Goal: Task Accomplishment & Management: Manage account settings

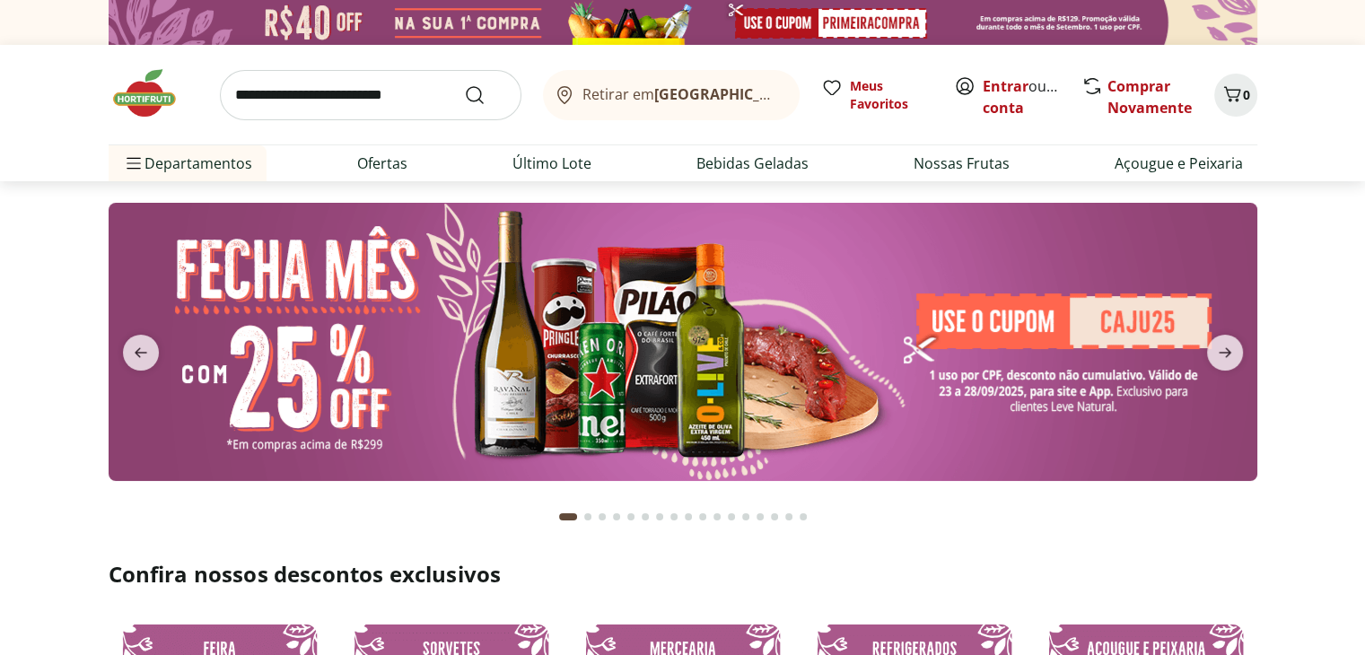
click at [275, 92] on input "search" at bounding box center [370, 95] width 301 height 50
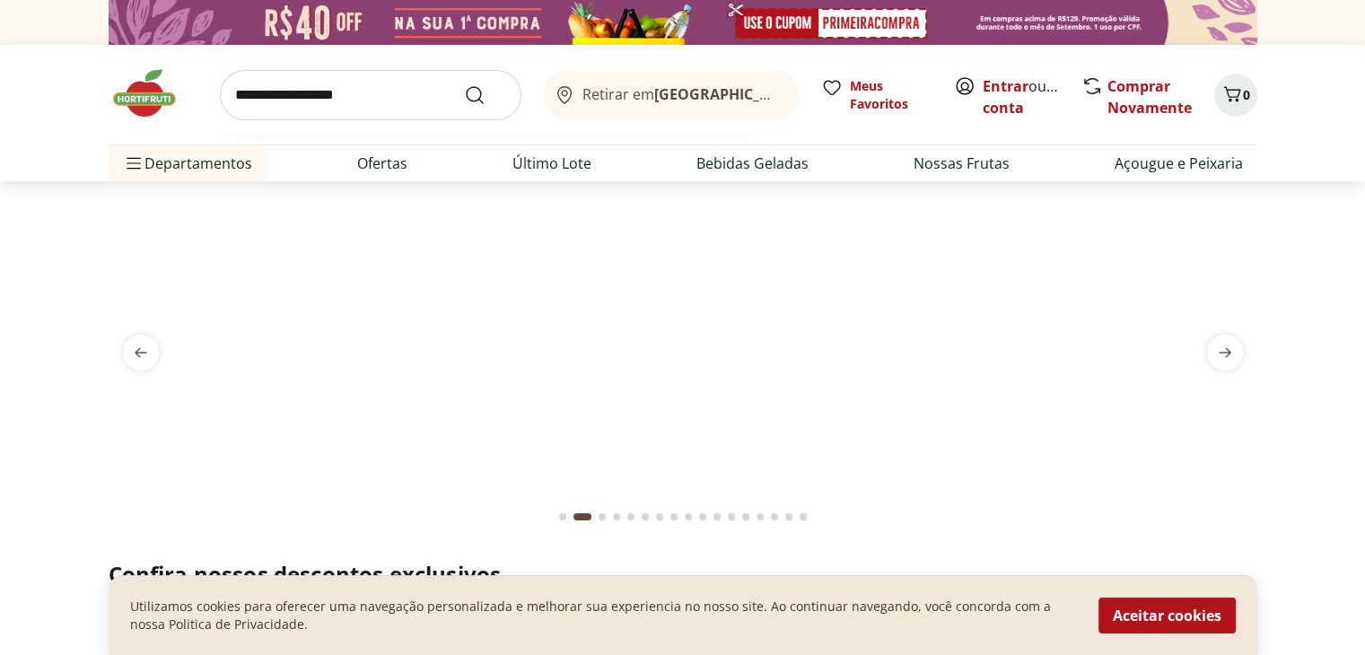
type input "**********"
click at [464, 84] on button "Submit Search" at bounding box center [485, 95] width 43 height 22
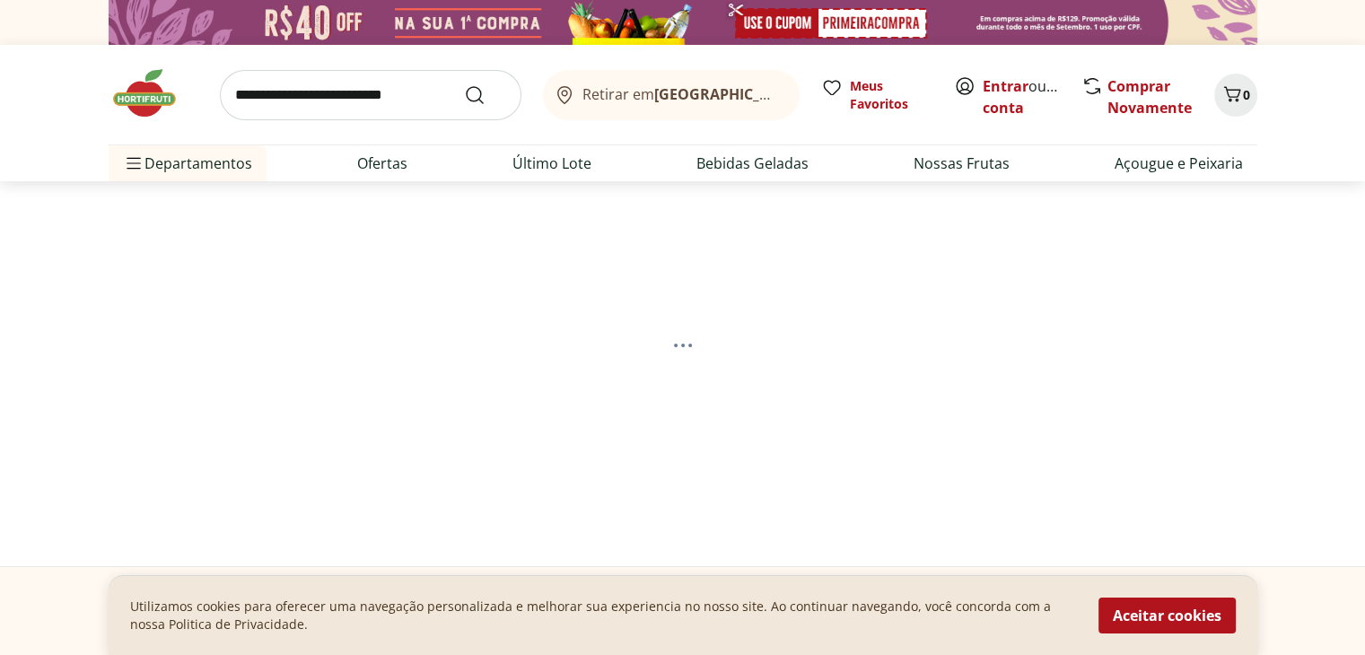
select select "**********"
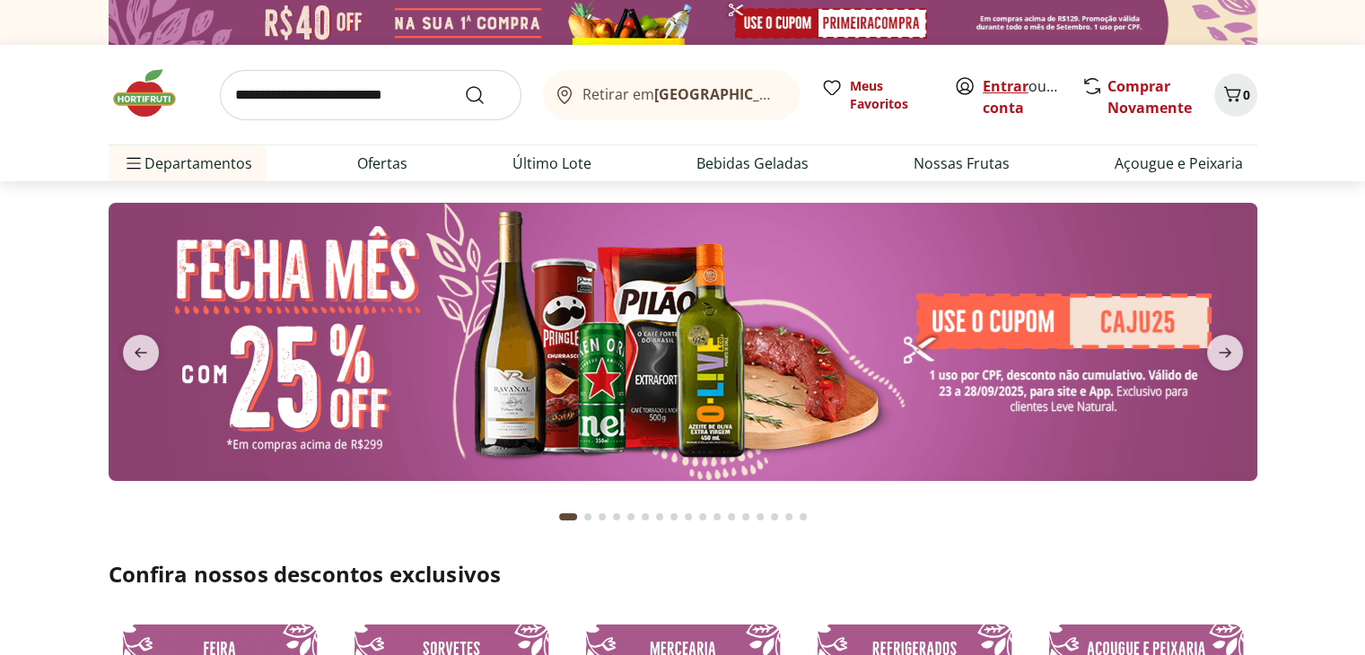
click at [1019, 86] on link "Entrar" at bounding box center [1005, 86] width 46 height 20
click at [999, 109] on link "Lucas" at bounding box center [1040, 108] width 117 height 20
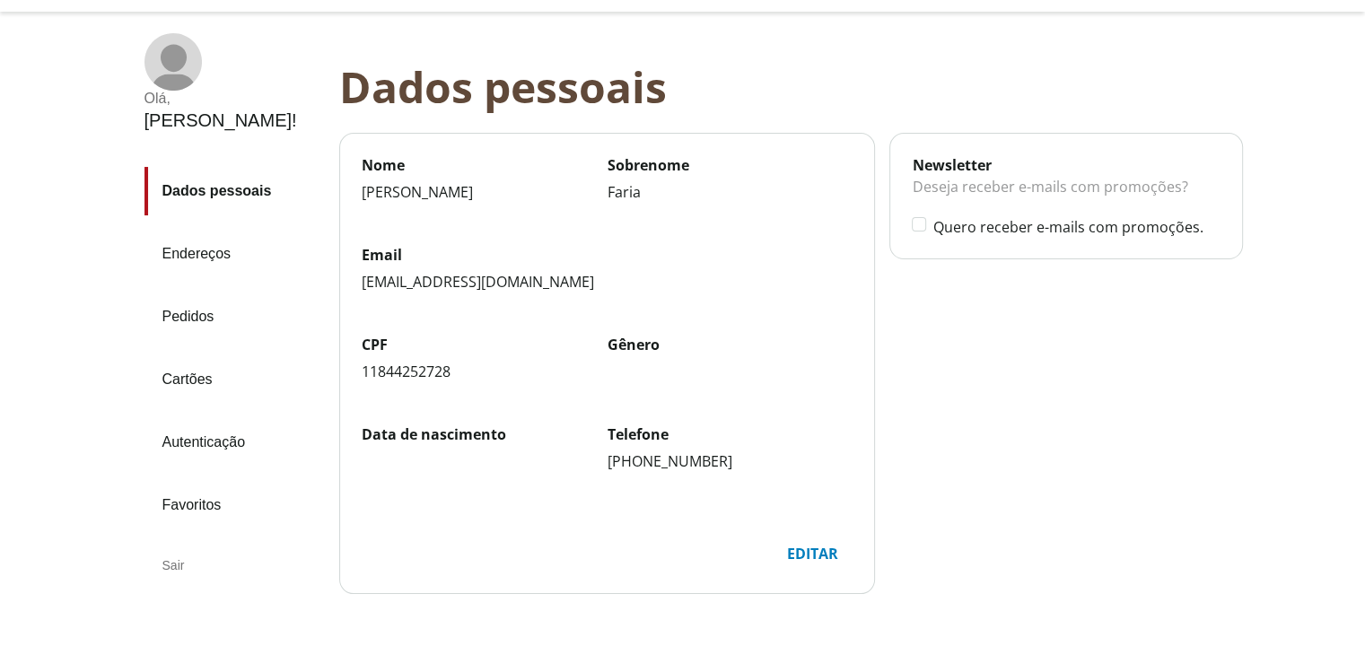
scroll to position [90, 0]
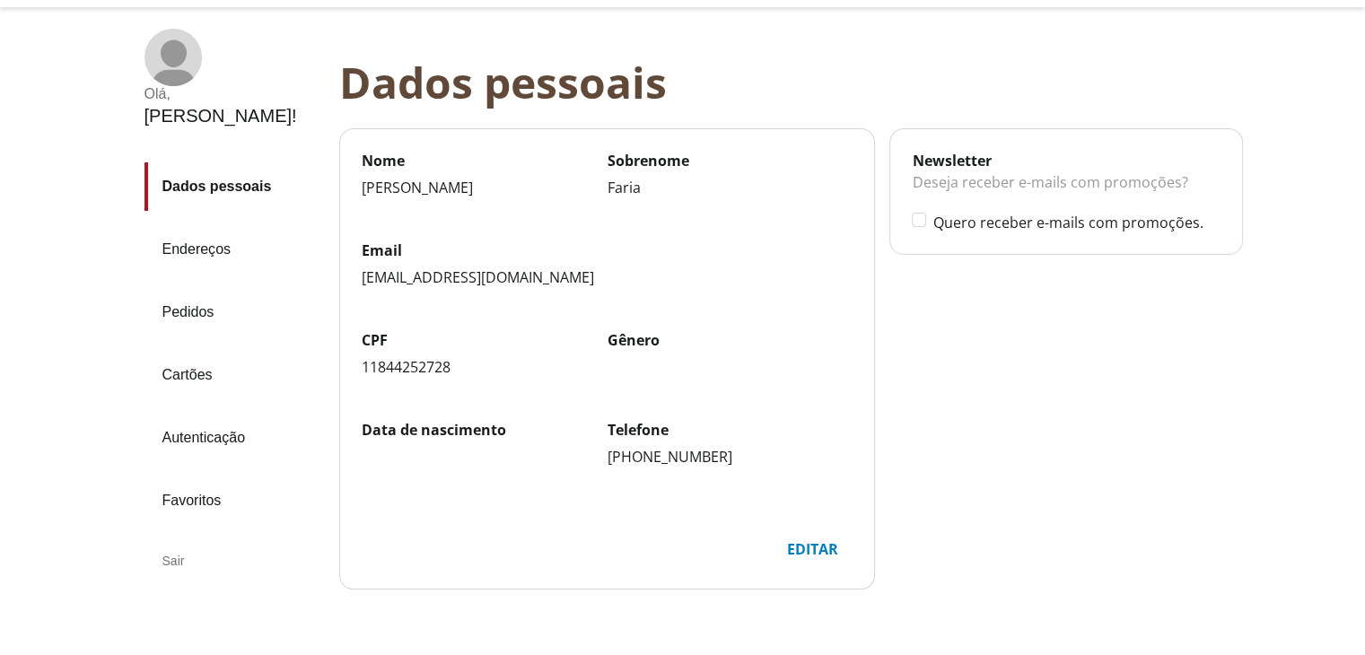
click at [793, 553] on div "Editar" at bounding box center [812, 549] width 80 height 34
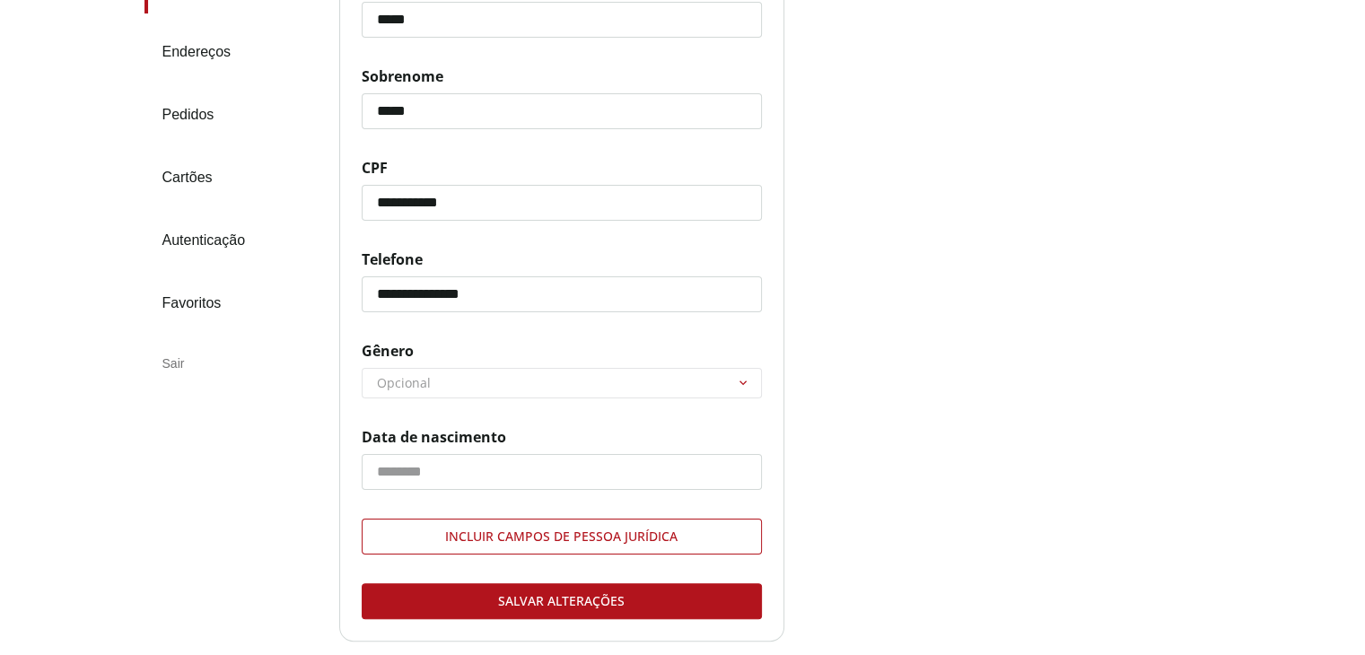
scroll to position [359, 0]
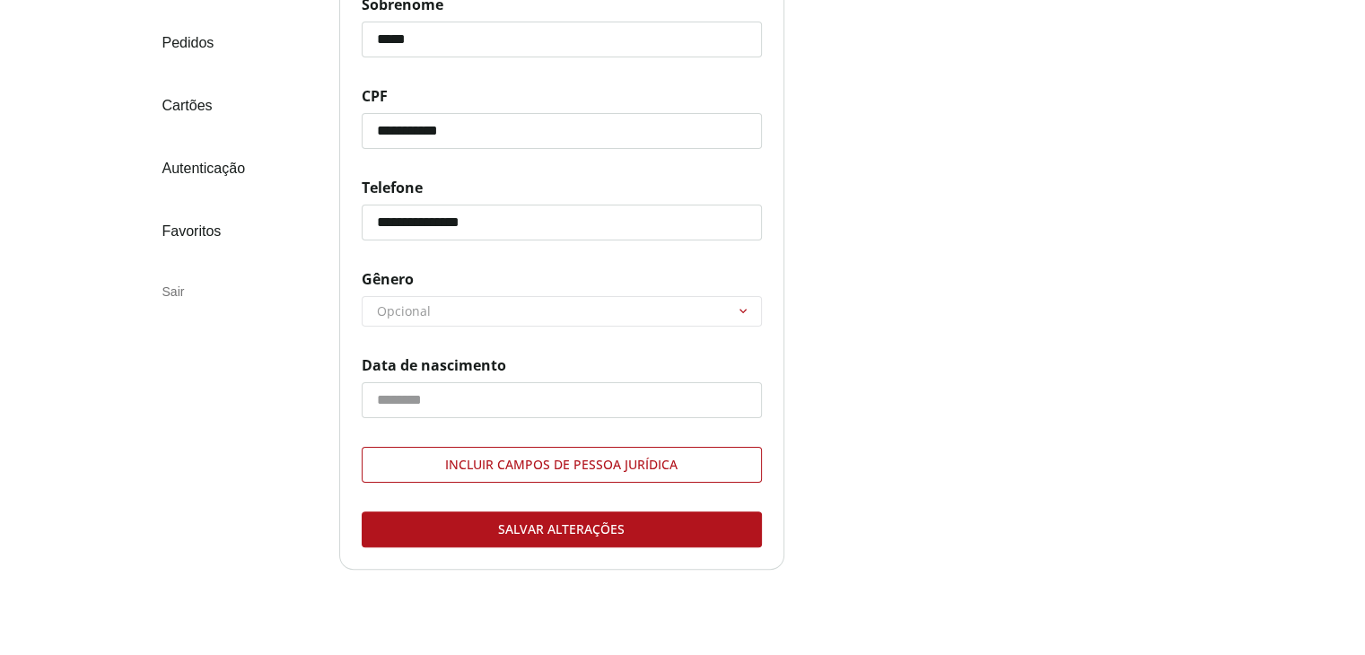
click at [452, 313] on select "******** ********* ********" at bounding box center [561, 311] width 398 height 29
select select "****"
click at [362, 297] on select "******** ********* ********" at bounding box center [561, 311] width 398 height 29
click at [402, 404] on input "Data de nascimento" at bounding box center [562, 400] width 400 height 36
type input "**********"
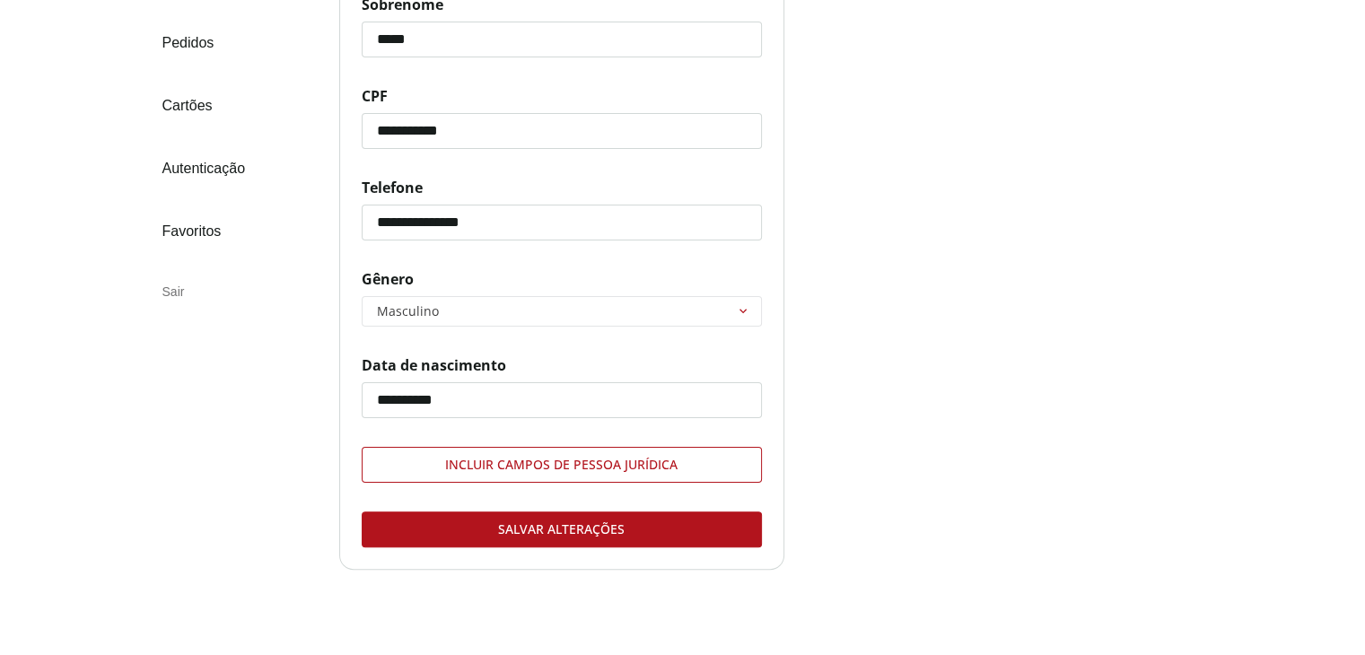
click at [440, 519] on div "Salvar alterações" at bounding box center [561, 529] width 398 height 34
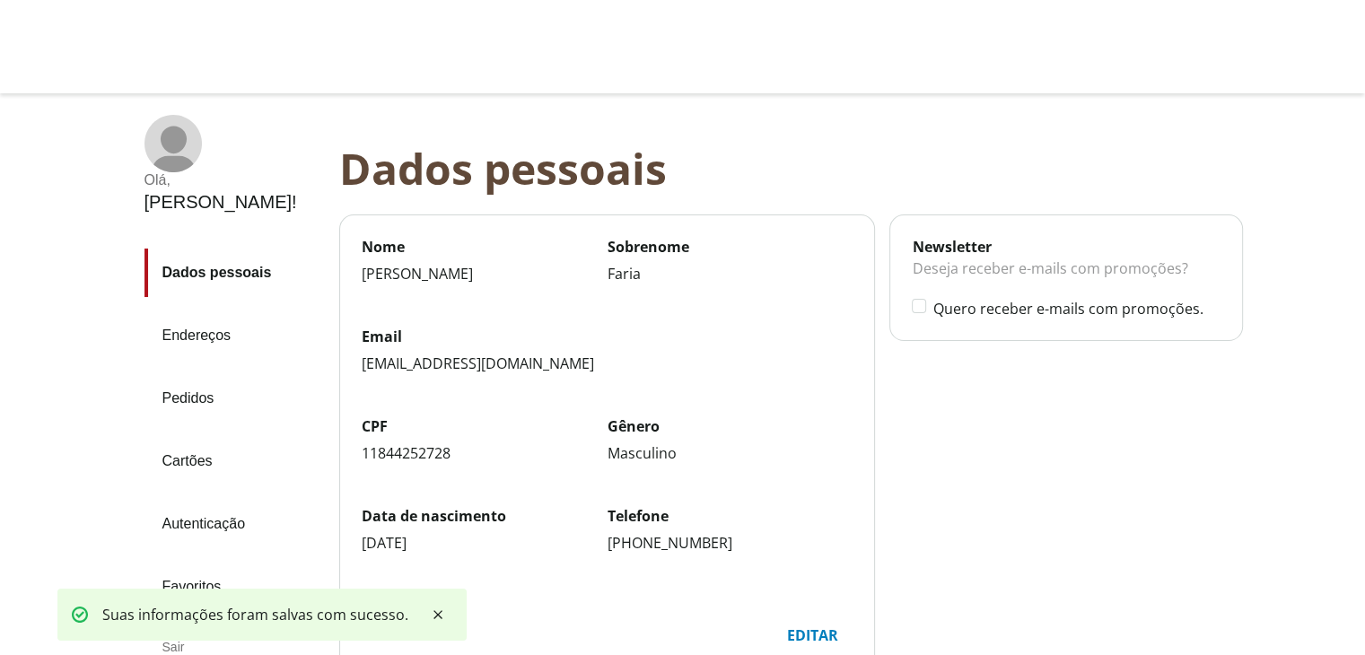
scroll to position [3, 0]
click at [195, 312] on link "Endereços" at bounding box center [234, 336] width 180 height 48
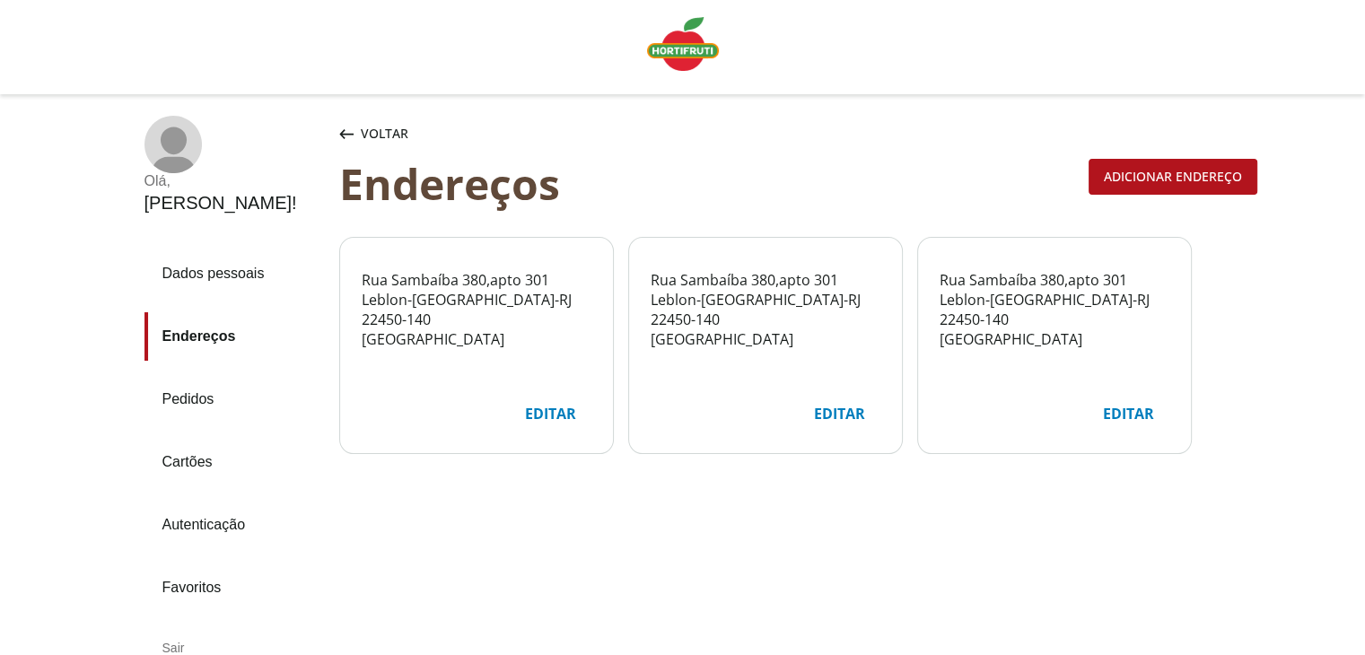
click at [839, 423] on div "Editar" at bounding box center [839, 414] width 80 height 34
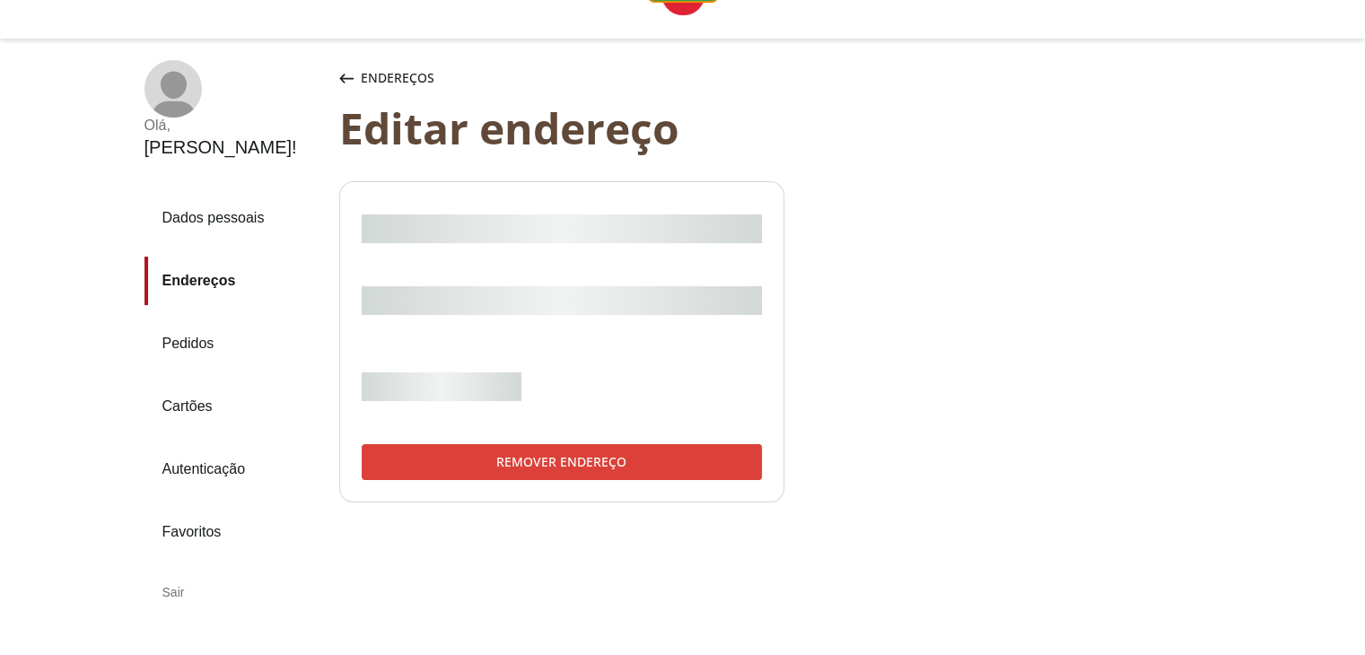
select select "***"
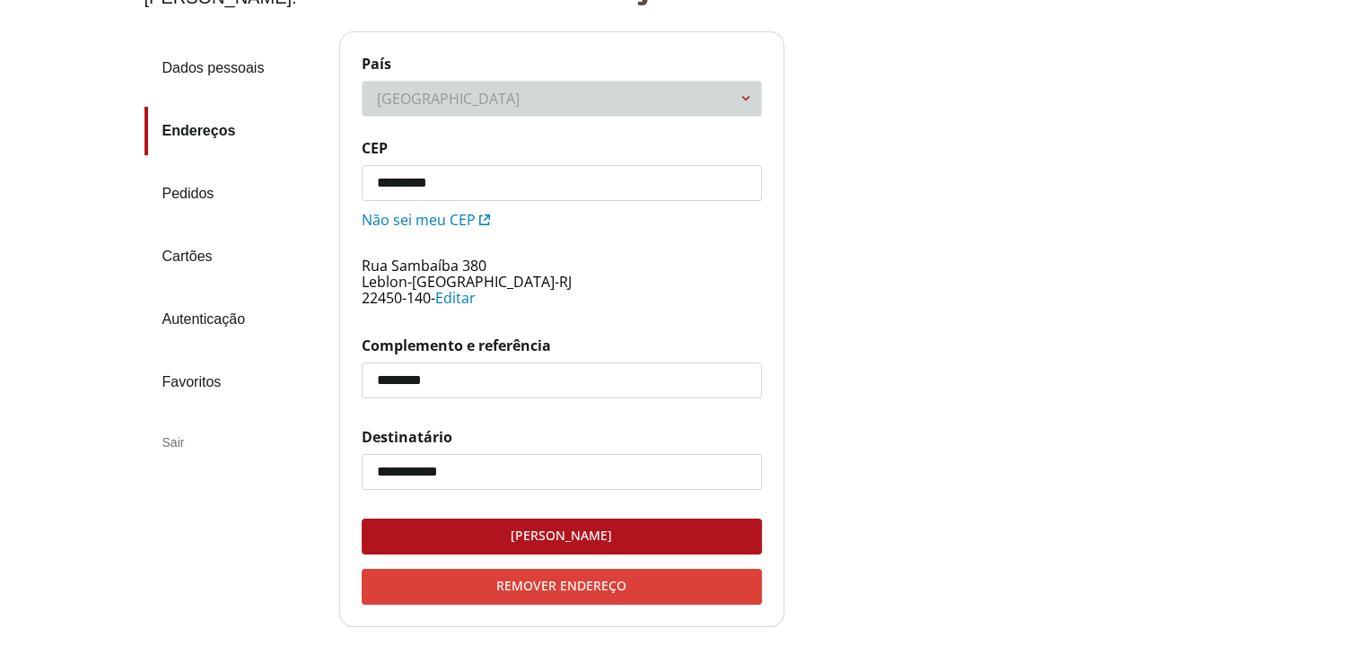
scroll to position [337, 0]
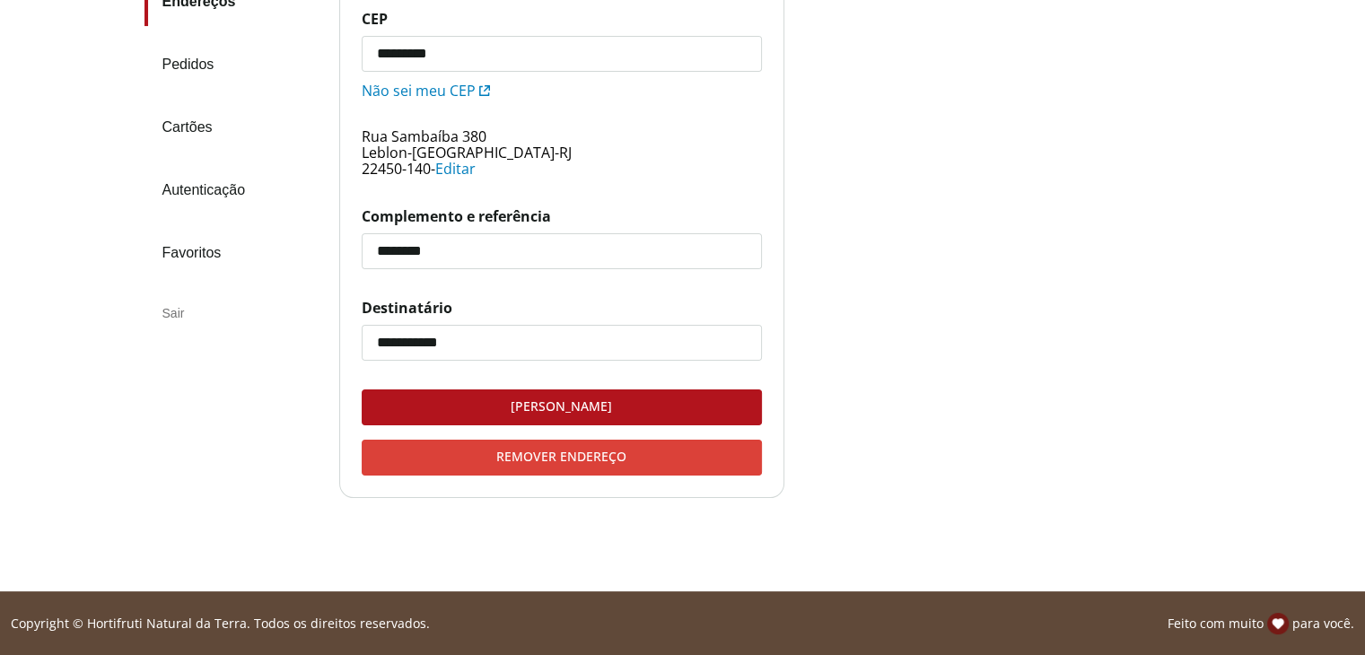
click at [600, 451] on div "Remover endereço" at bounding box center [561, 458] width 398 height 34
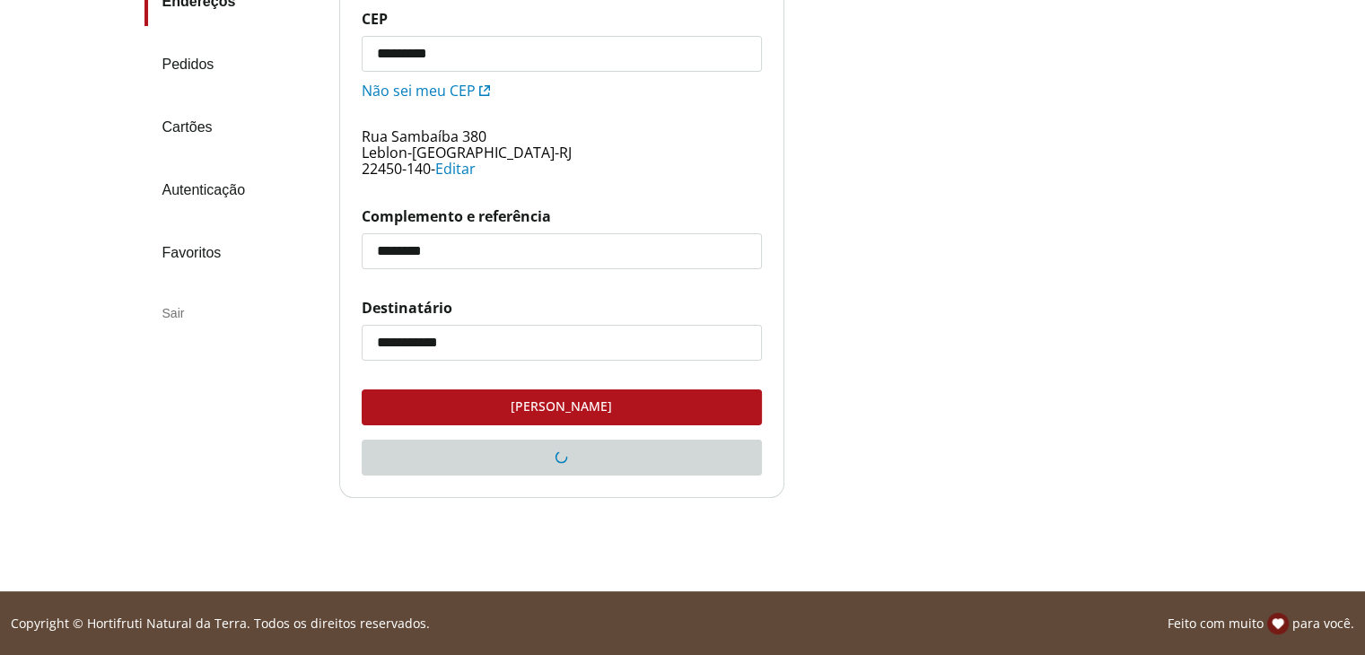
scroll to position [106, 0]
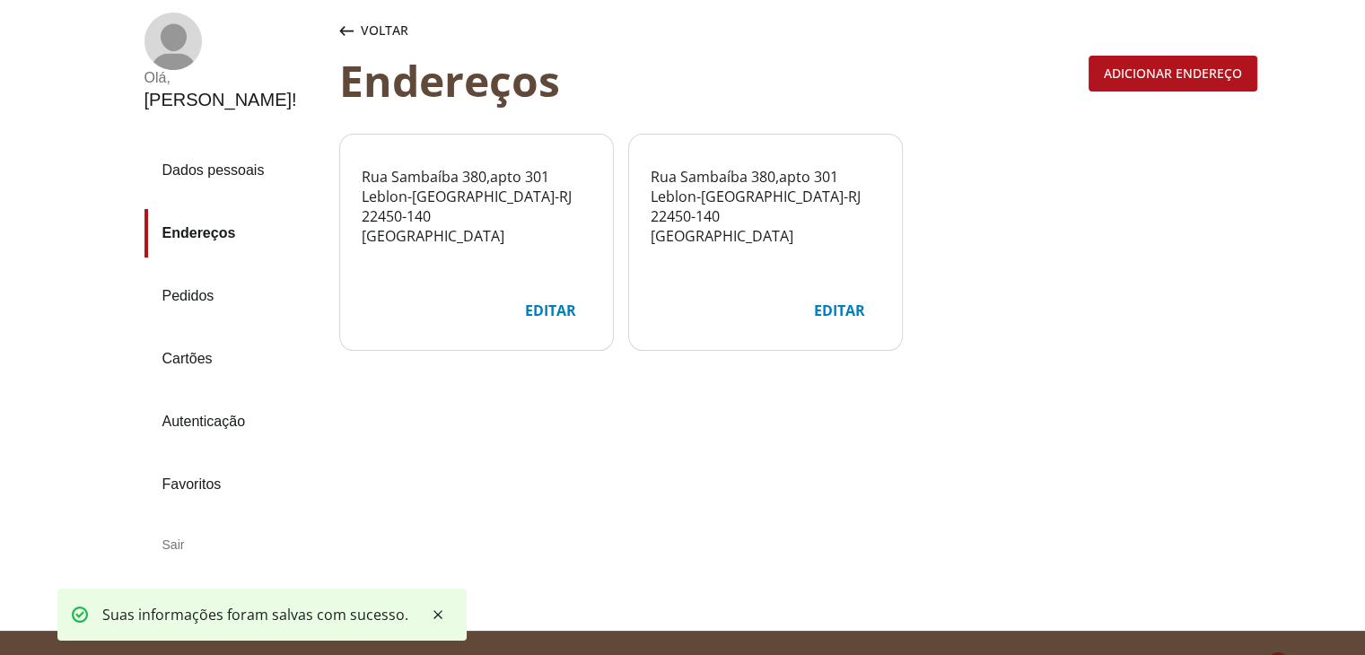
click at [848, 299] on div "Editar" at bounding box center [839, 310] width 80 height 34
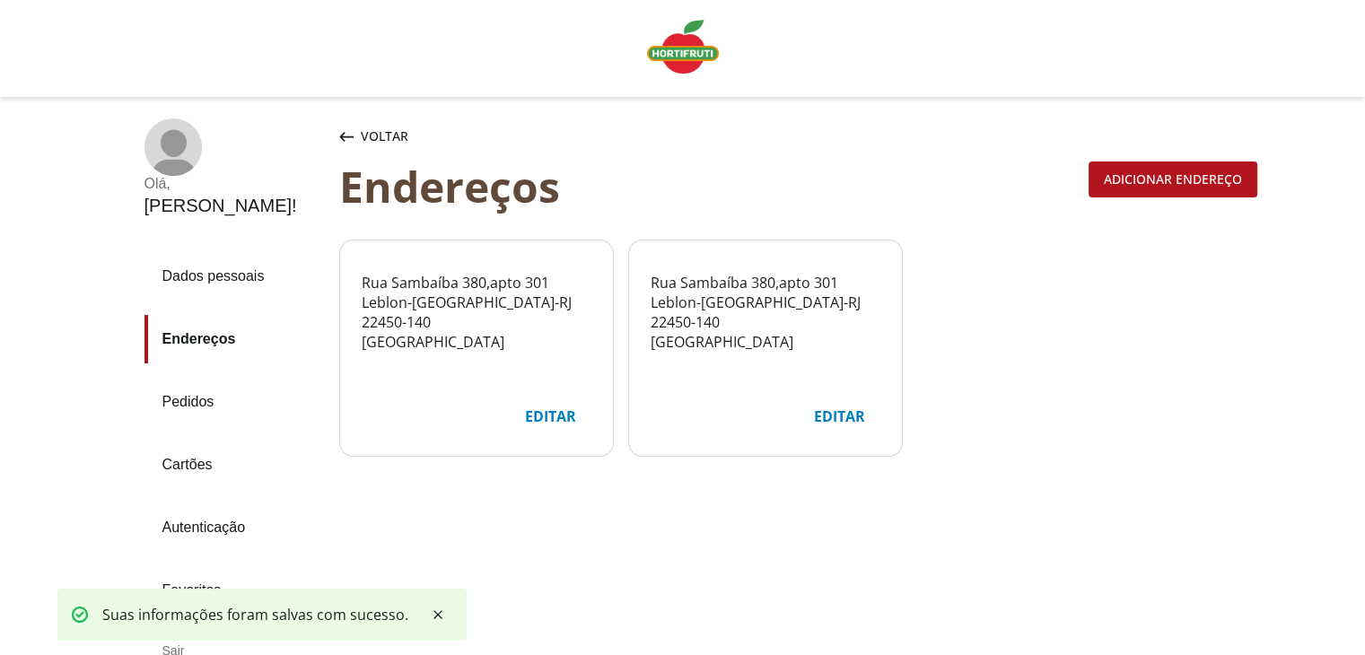
select select "***"
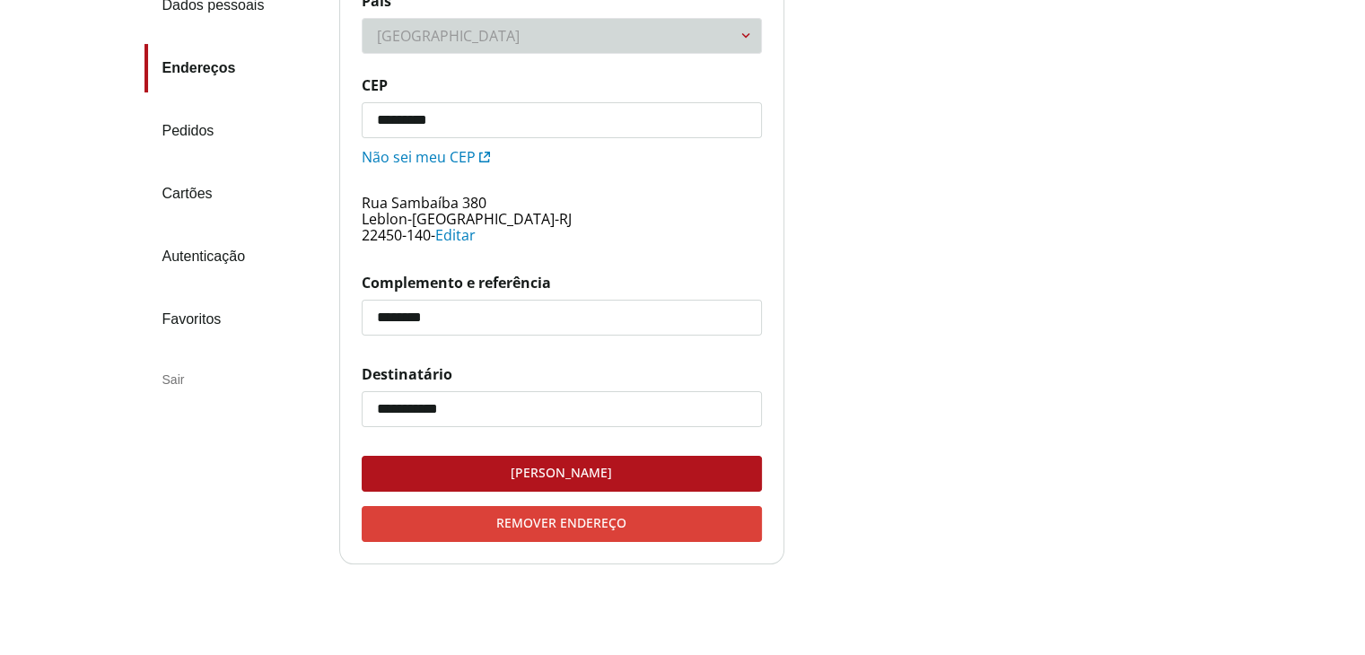
scroll to position [337, 0]
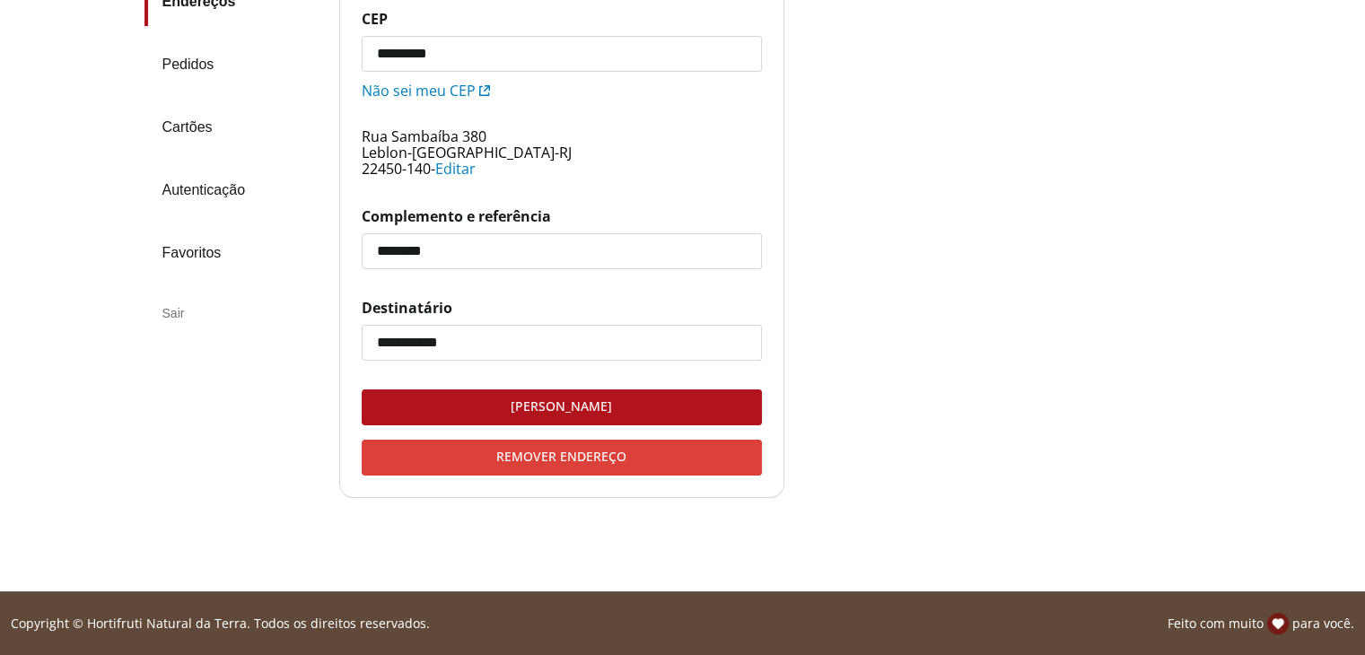
click at [563, 450] on div "Remover endereço" at bounding box center [561, 458] width 398 height 34
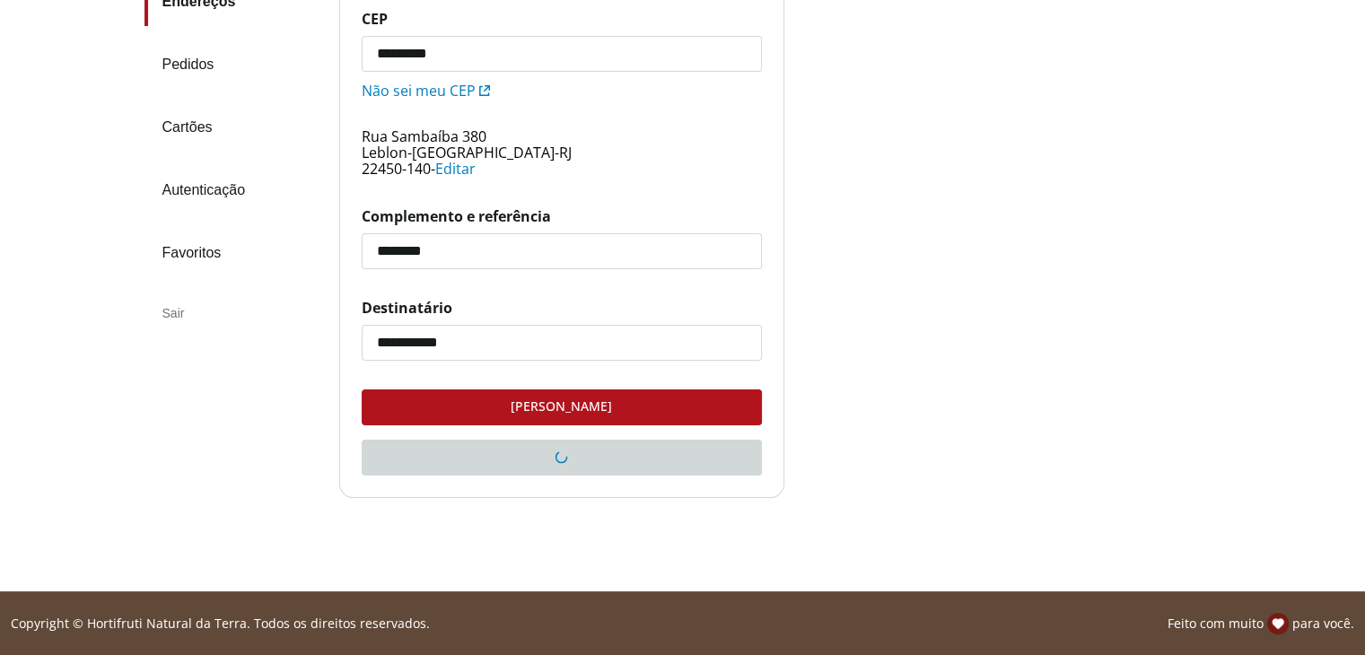
scroll to position [106, 0]
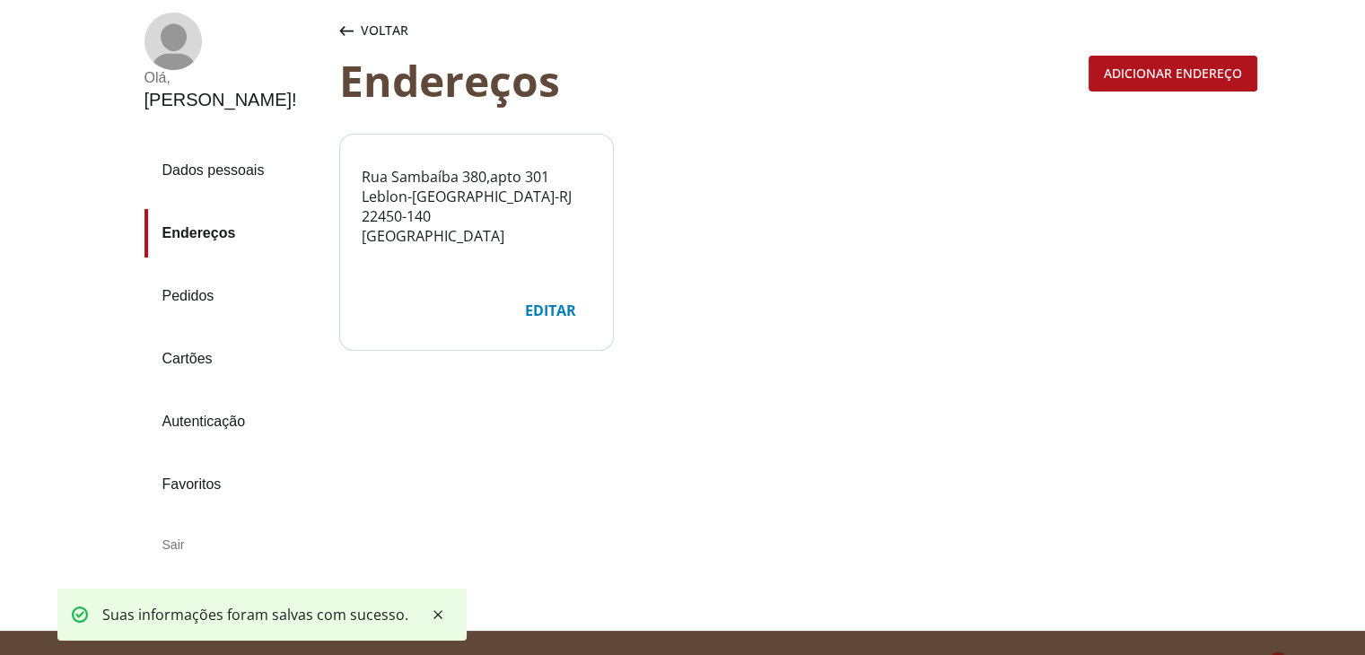
click at [169, 272] on link "Pedidos" at bounding box center [234, 296] width 180 height 48
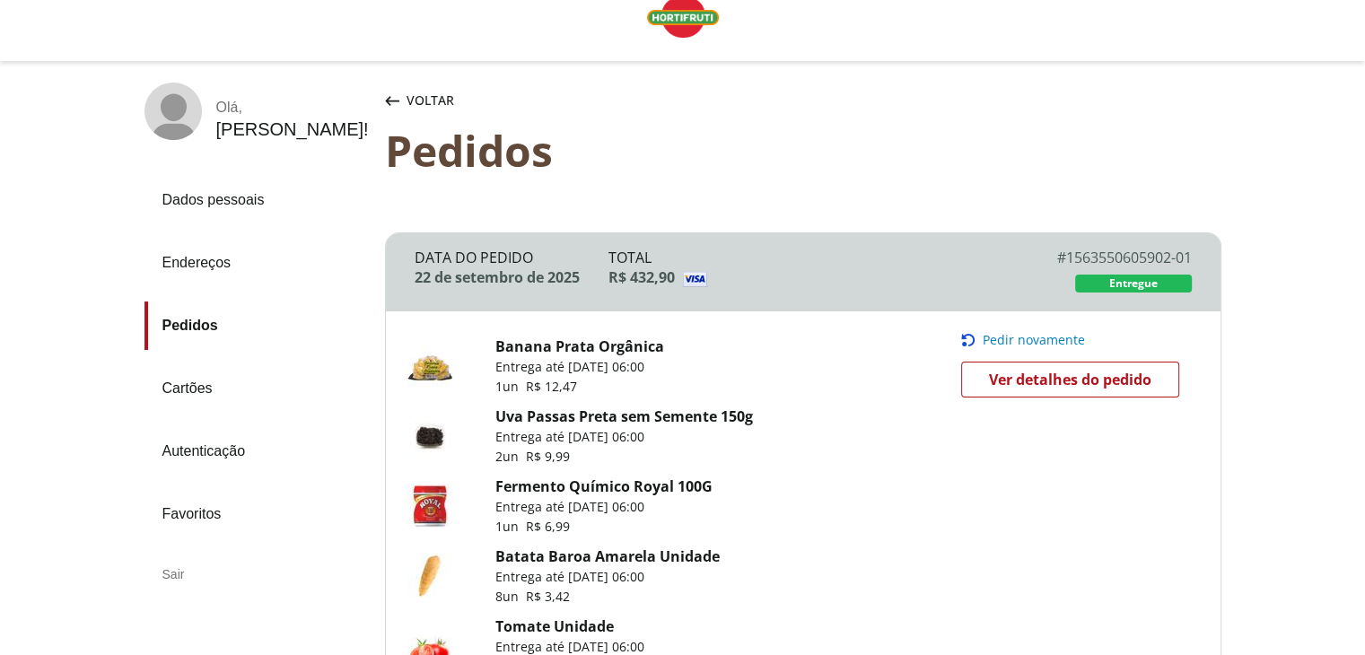
scroll to position [90, 0]
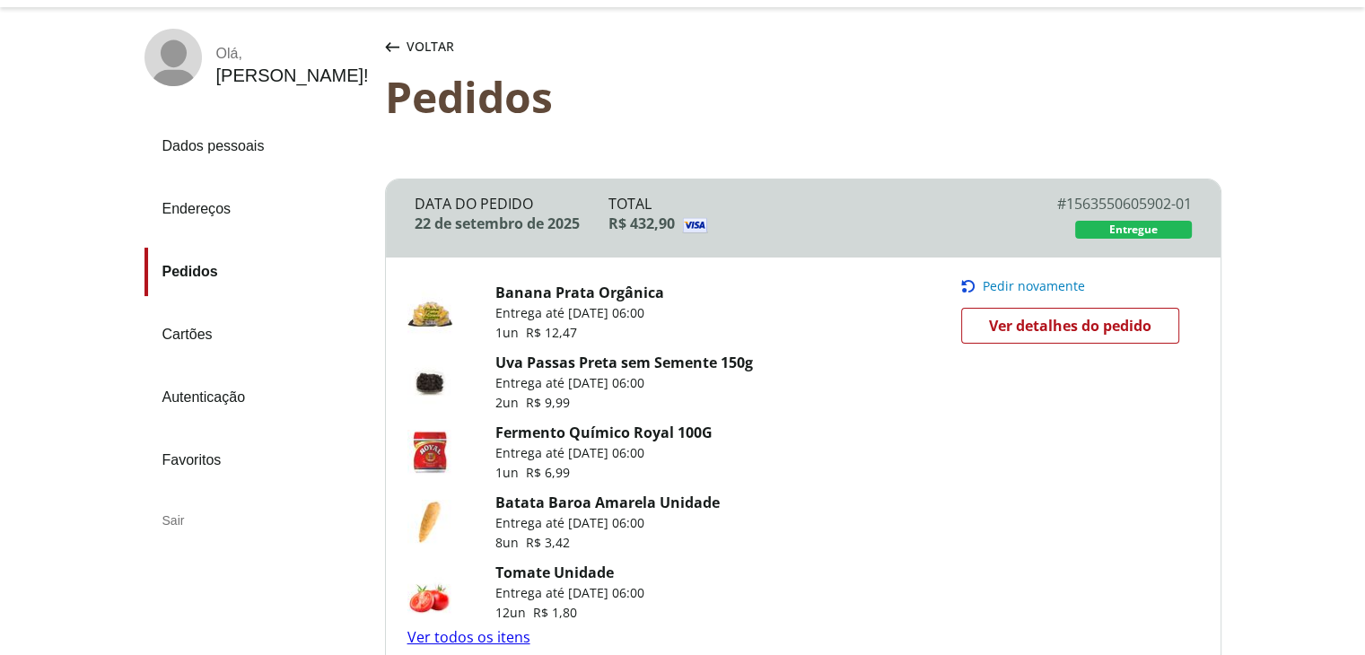
click at [200, 339] on link "Cartões" at bounding box center [257, 334] width 226 height 48
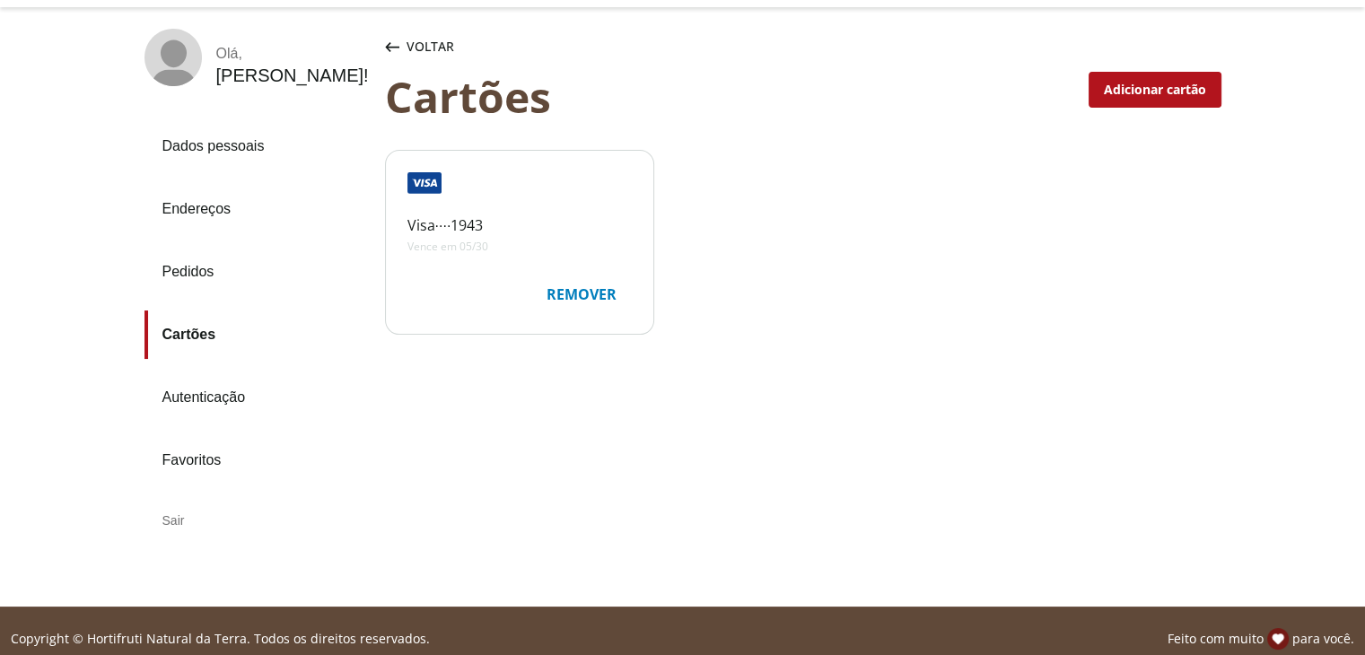
click at [212, 396] on link "Autenticação" at bounding box center [257, 397] width 226 height 48
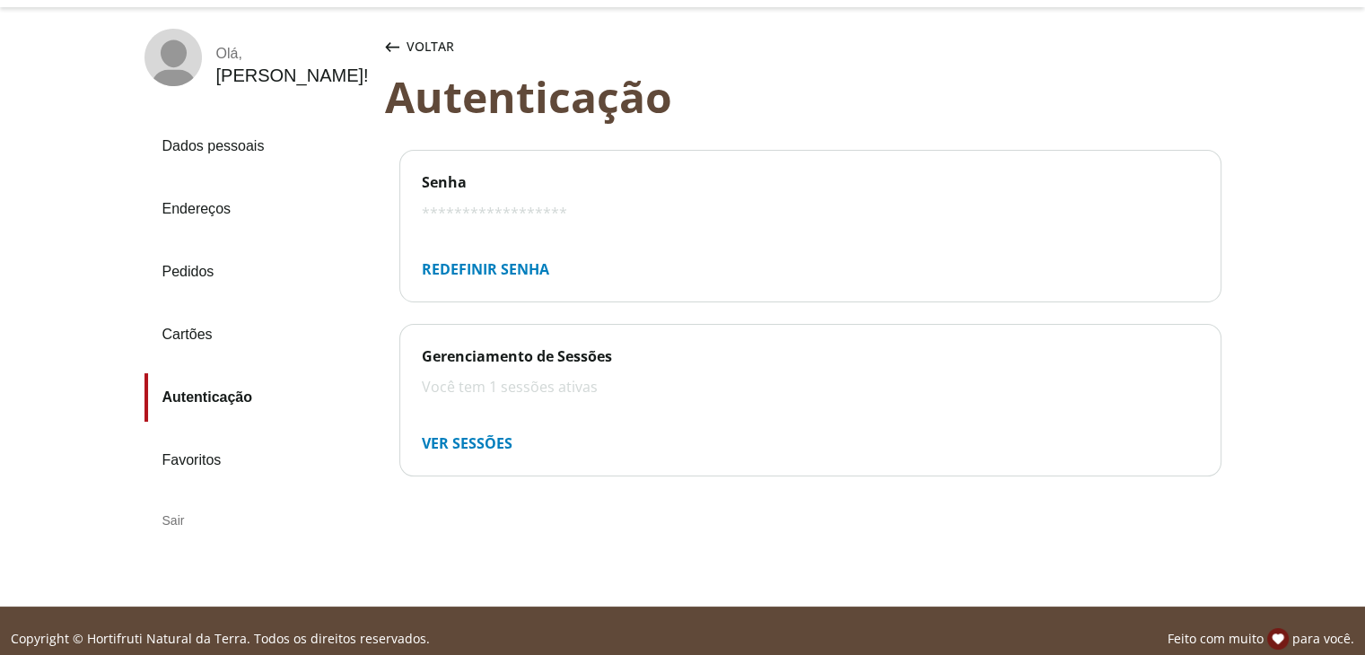
click at [188, 467] on link "Favoritos" at bounding box center [257, 460] width 226 height 48
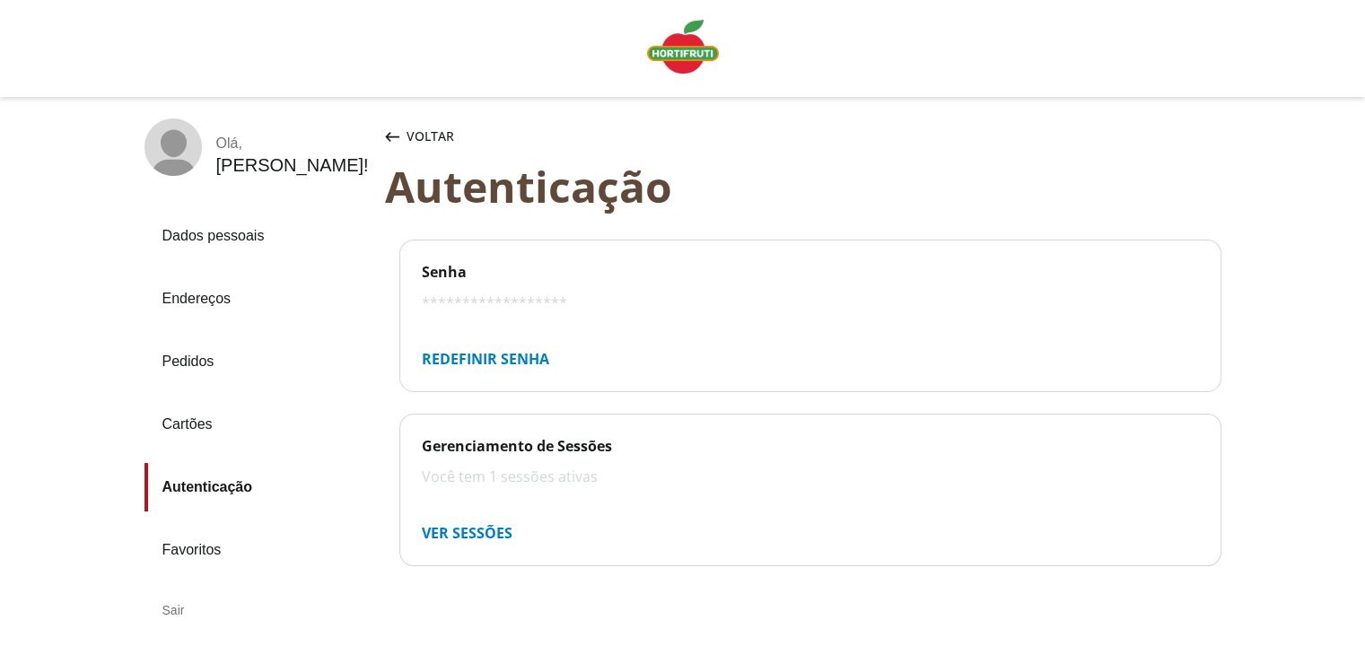
scroll to position [90, 0]
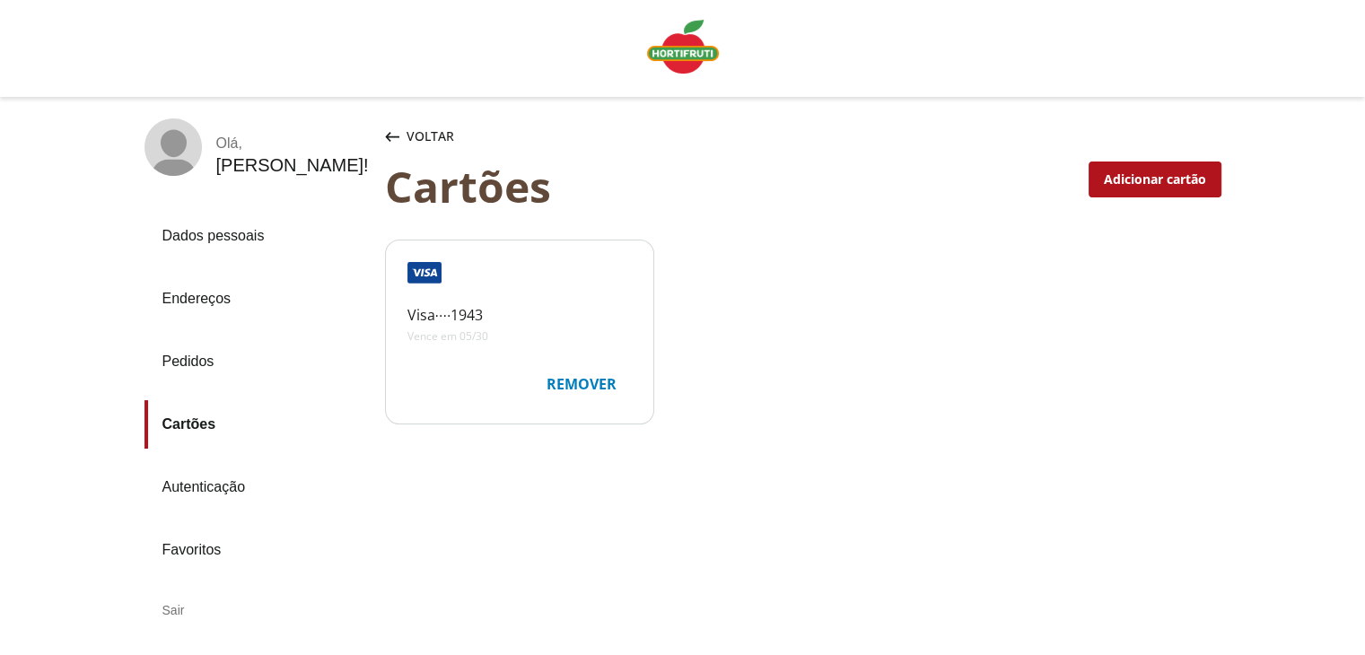
click at [698, 45] on img "Linha de sessão" at bounding box center [683, 47] width 72 height 54
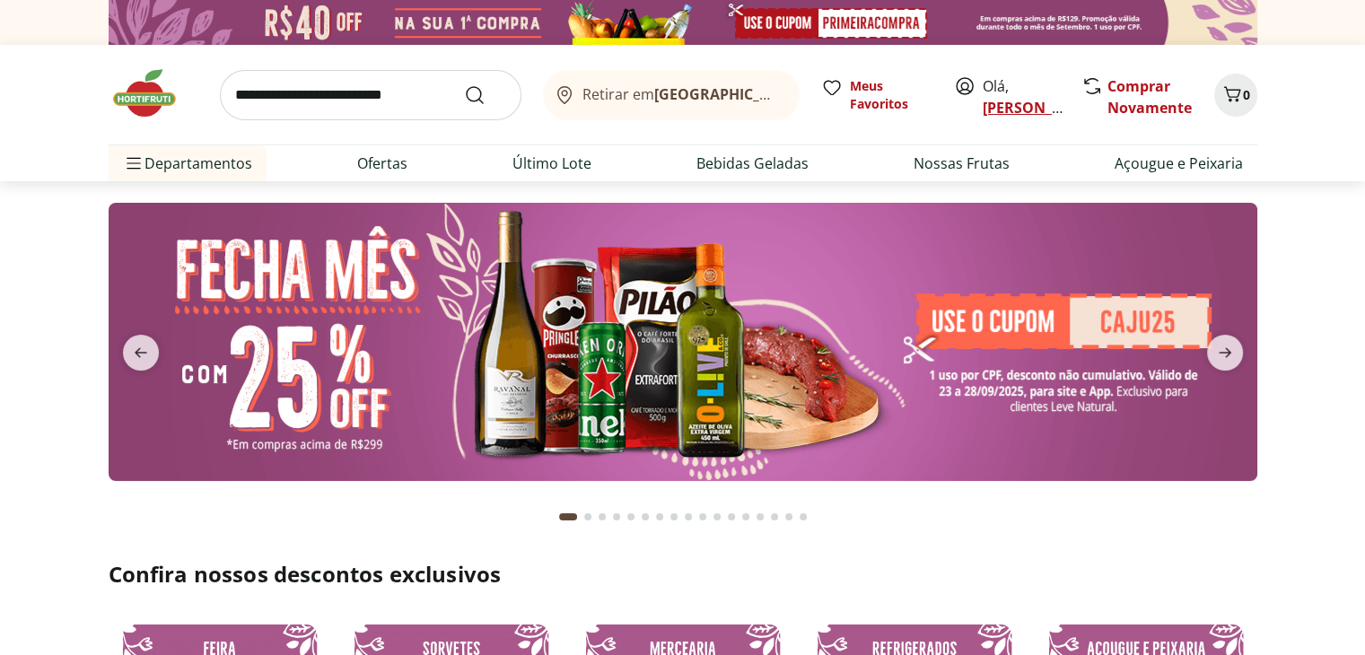
click at [1009, 110] on link "Lucas" at bounding box center [1040, 108] width 117 height 20
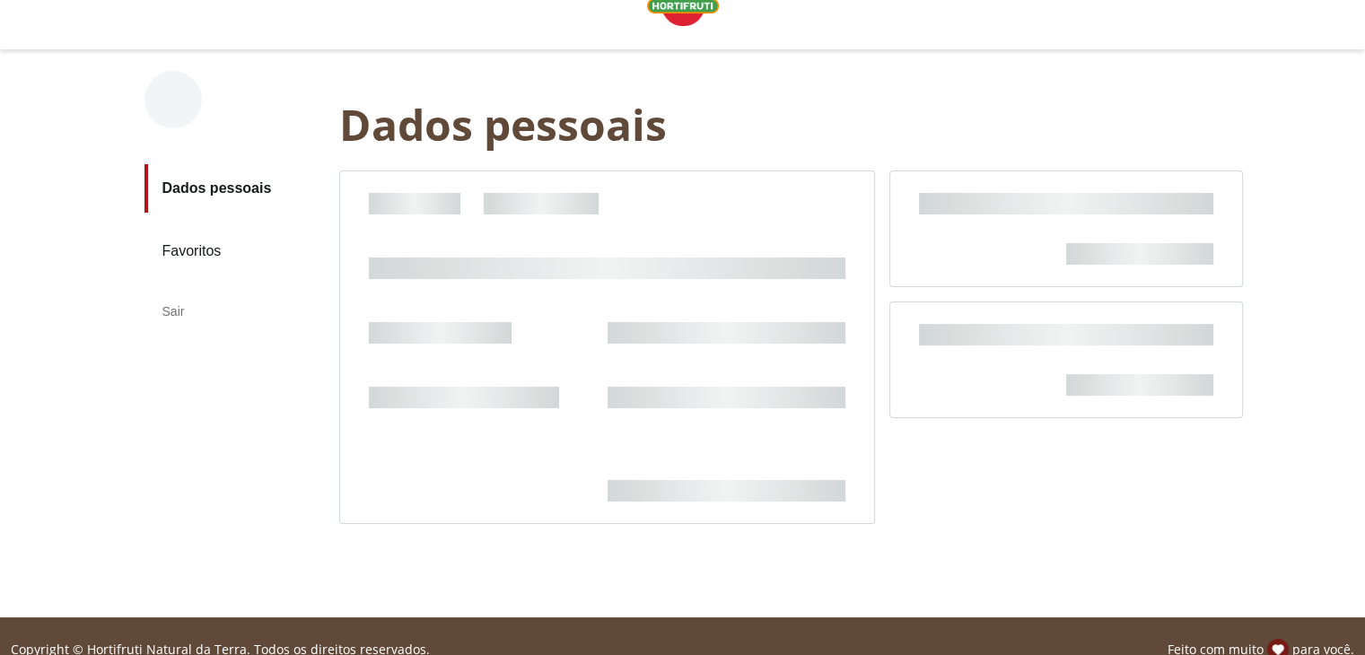
scroll to position [74, 0]
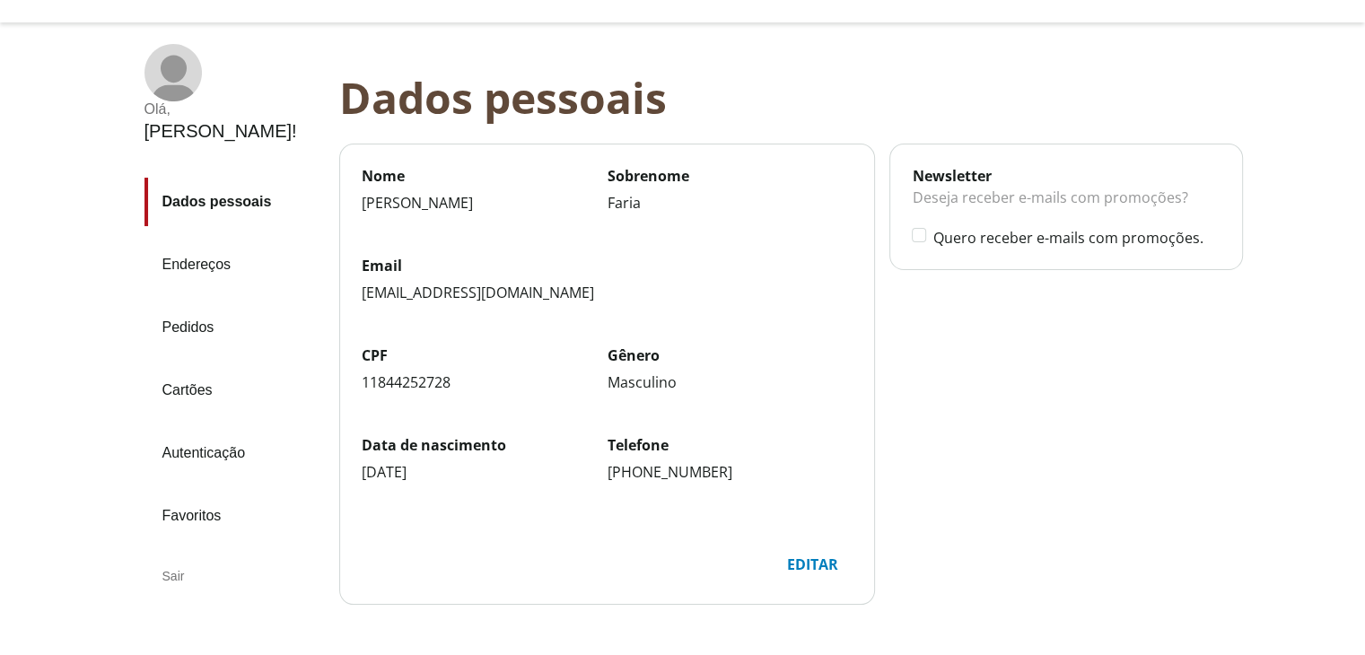
click at [187, 555] on div "Sair" at bounding box center [234, 576] width 180 height 43
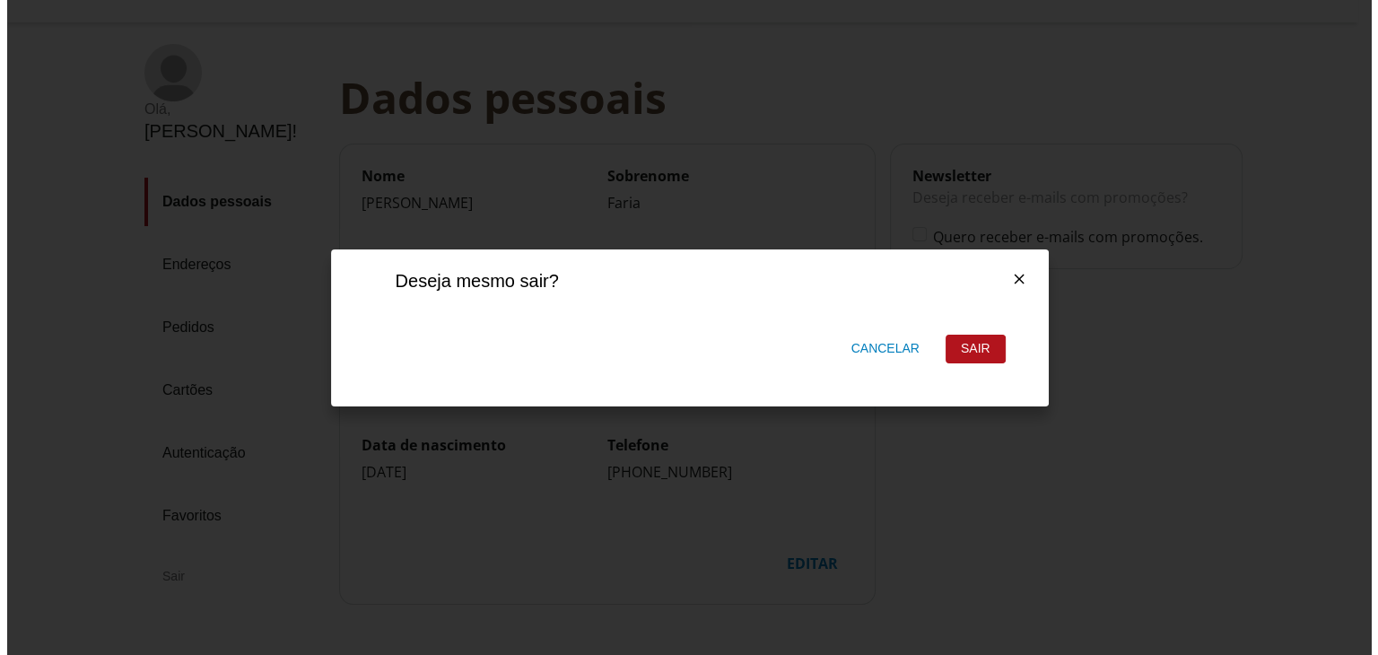
scroll to position [0, 0]
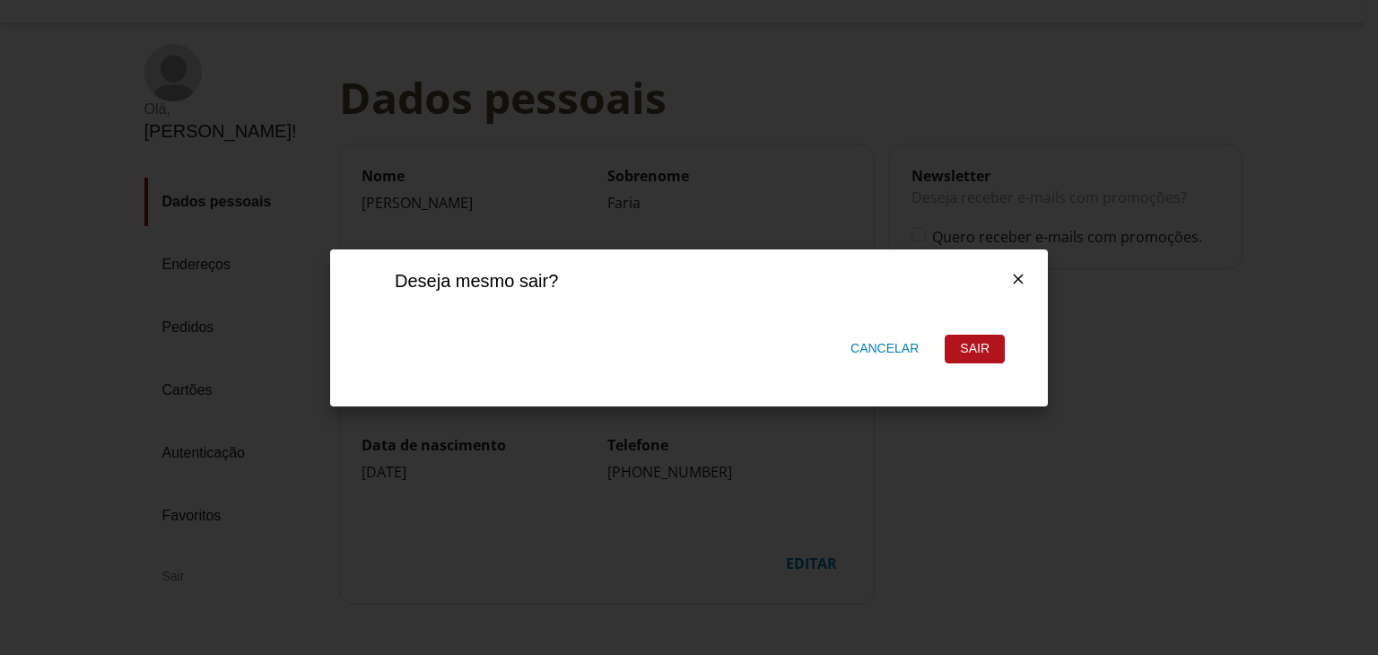
click at [955, 349] on div "Sair" at bounding box center [975, 349] width 58 height 27
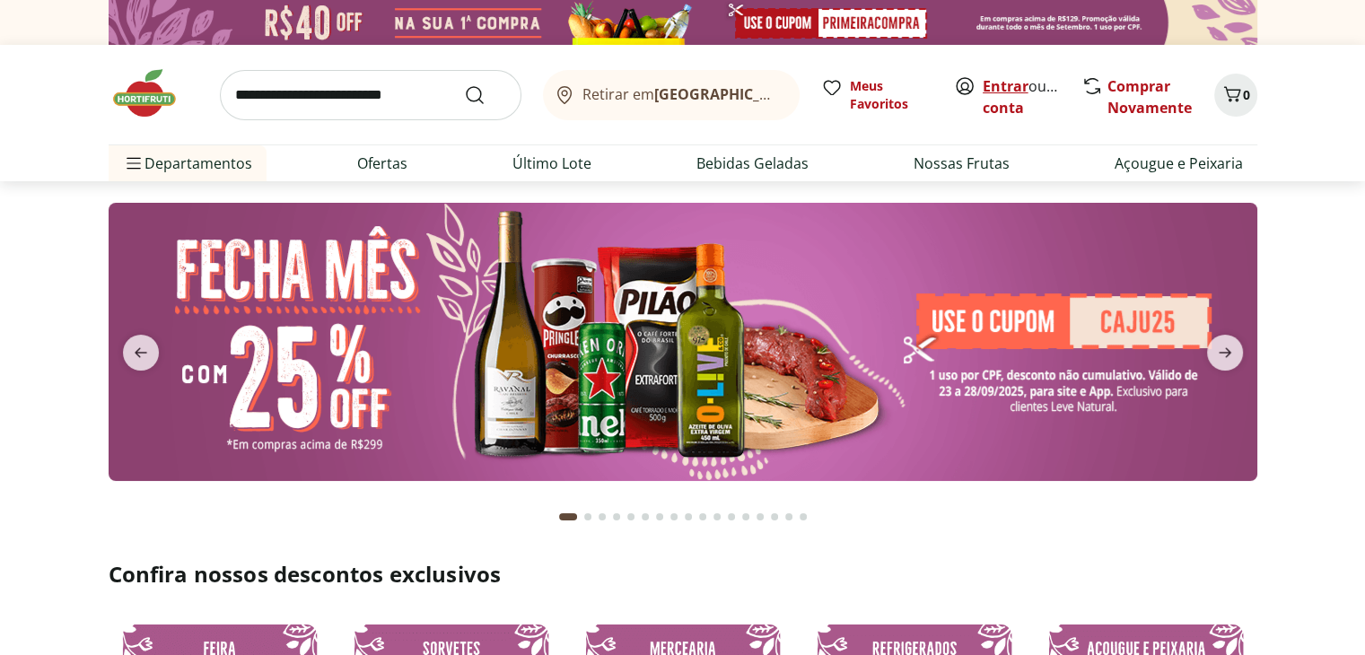
click at [1012, 87] on link "Entrar" at bounding box center [1005, 86] width 46 height 20
click at [991, 81] on link "Entrar" at bounding box center [1005, 86] width 46 height 20
click at [1009, 101] on link "Criar conta" at bounding box center [1031, 96] width 99 height 41
click at [992, 79] on link "Entrar" at bounding box center [1005, 86] width 46 height 20
